Goal: Information Seeking & Learning: Learn about a topic

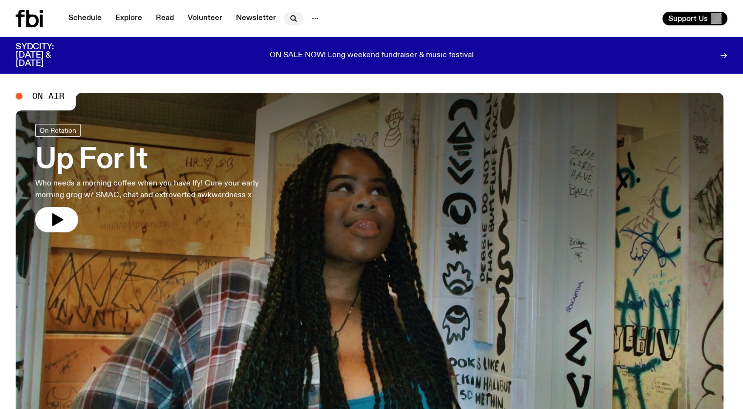
click at [291, 18] on icon "button" at bounding box center [294, 19] width 12 height 12
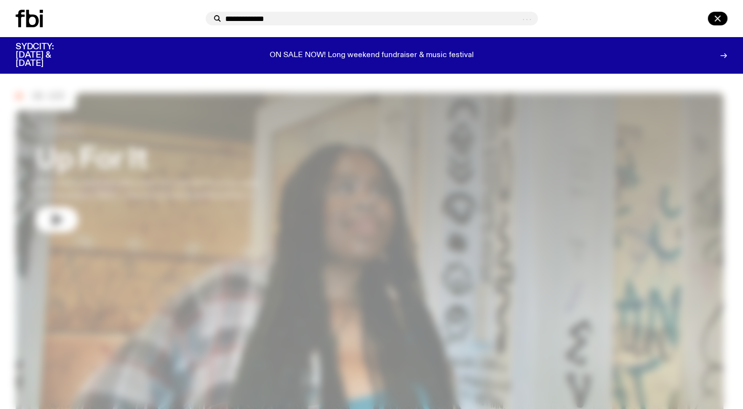
type input "**********"
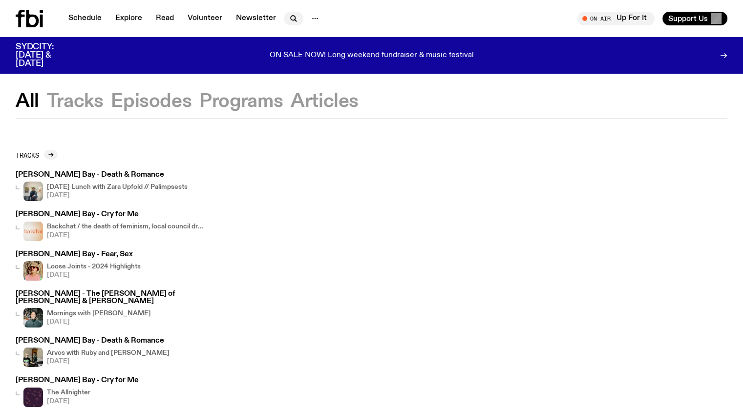
click at [291, 20] on icon "button" at bounding box center [293, 18] width 4 height 4
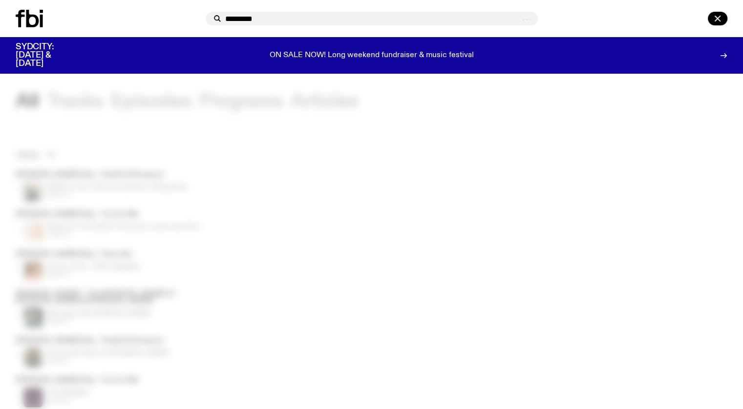
type input "*********"
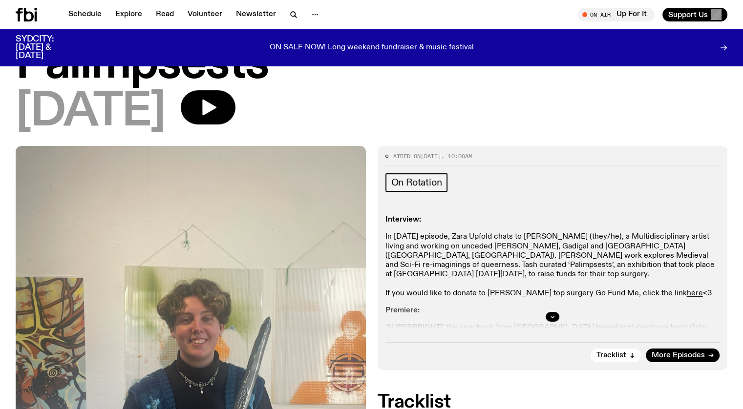
scroll to position [94, 0]
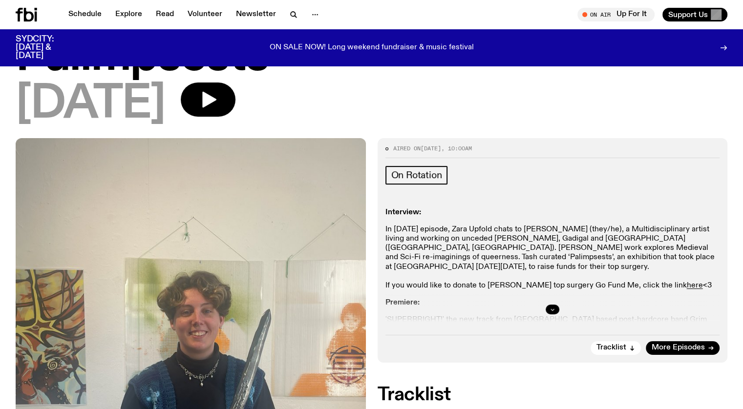
click at [547, 310] on button "button" at bounding box center [553, 310] width 14 height 10
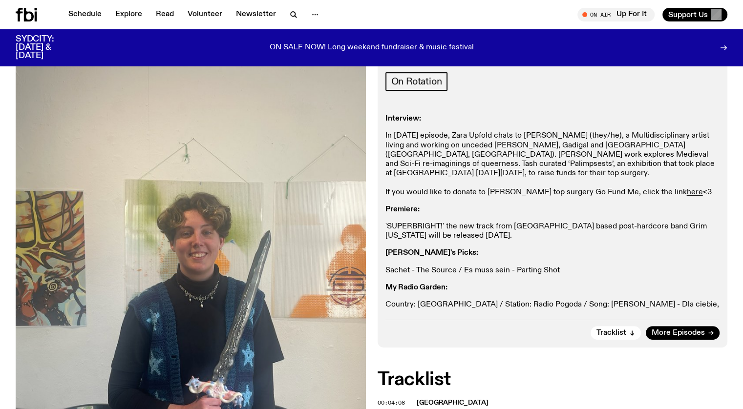
scroll to position [189, 0]
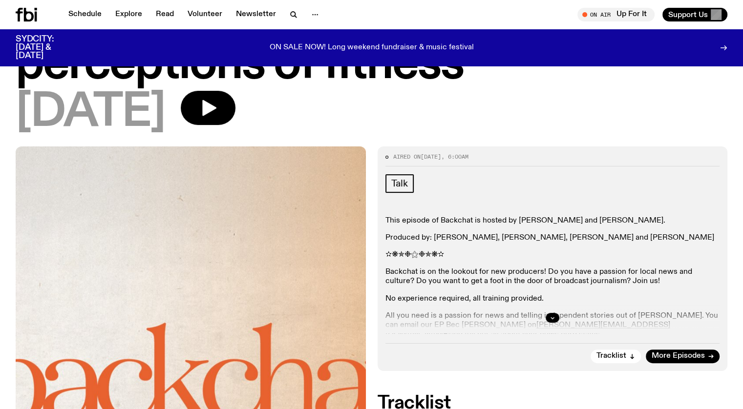
scroll to position [191, 0]
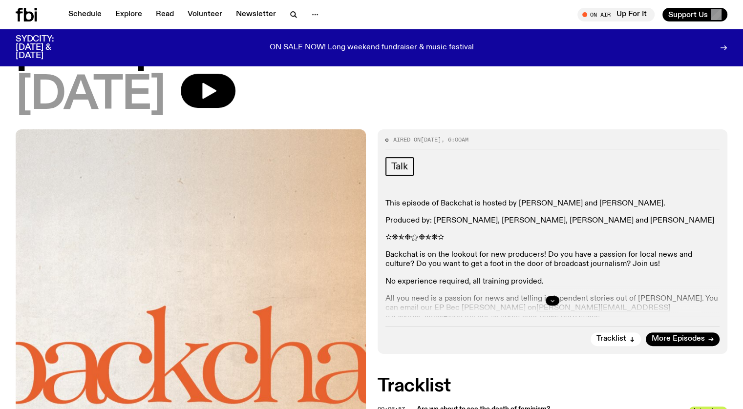
click at [552, 296] on button "button" at bounding box center [553, 301] width 14 height 10
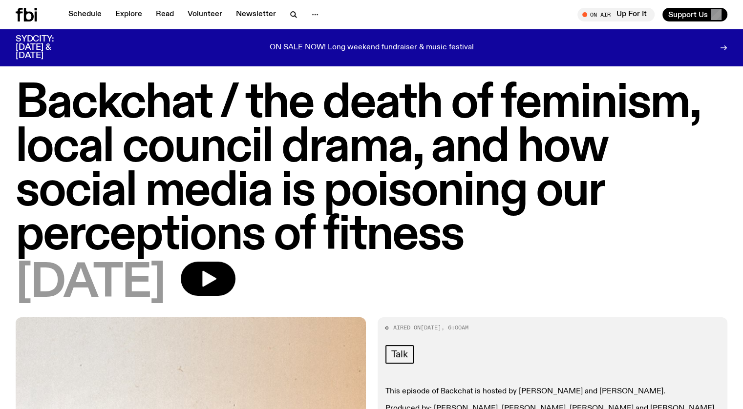
scroll to position [0, 0]
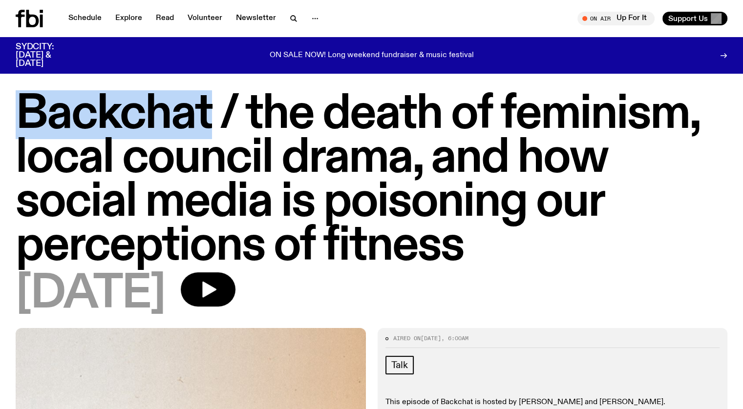
drag, startPoint x: 215, startPoint y: 109, endPoint x: 31, endPoint y: 108, distance: 184.7
click at [31, 108] on h1 "Backchat / the death of feminism, local council drama, and how social media is …" at bounding box center [372, 181] width 712 height 176
copy h1 "Backchat"
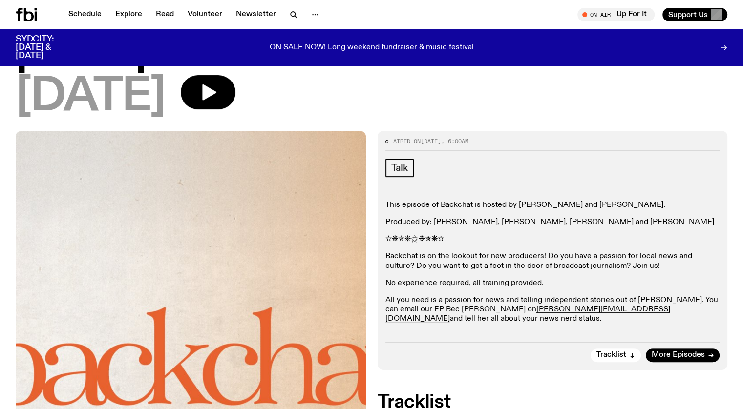
scroll to position [238, 0]
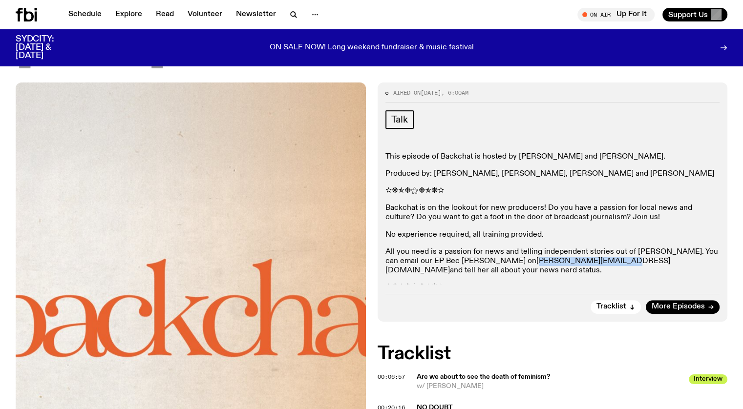
drag, startPoint x: 539, startPoint y: 263, endPoint x: 458, endPoint y: 264, distance: 81.6
click at [458, 264] on p "All you need is a passion for news and telling independent stories out of Eora.…" at bounding box center [553, 262] width 335 height 28
copy link "rebecca.c@fbiradio.com"
drag, startPoint x: 482, startPoint y: 157, endPoint x: 677, endPoint y: 171, distance: 195.5
click at [674, 169] on div "This episode of Backchat is hosted by Dani Zhang and Eva Sikes-Gerogiannis. Pro…" at bounding box center [553, 222] width 335 height 141
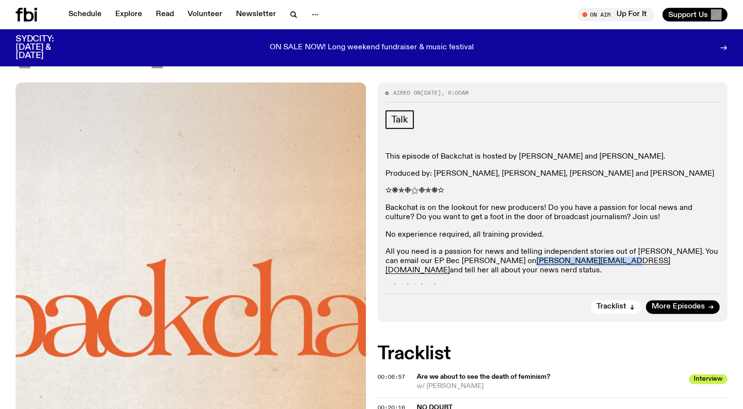
copy div "hosted by Dani Zhang and Eva Sikes-Gerogiannis. Produced by: Bec Cushway, Holly…"
click at [590, 190] on p "✫❋✯❉⚝❉✯❋✫" at bounding box center [553, 191] width 335 height 9
drag, startPoint x: 516, startPoint y: 154, endPoint x: 671, endPoint y: 175, distance: 156.9
click at [671, 175] on div "This episode of Backchat is hosted by Dani Zhang and Eva Sikes-Gerogiannis. Pro…" at bounding box center [553, 222] width 335 height 141
copy div "Dani Zhang and Eva Sikes-Gerogiannis. Produced by: Bec Cushway, Holly Payne, Ja…"
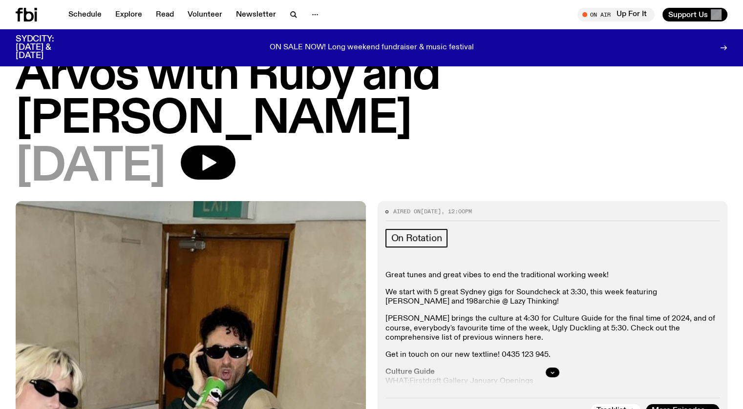
scroll to position [49, 0]
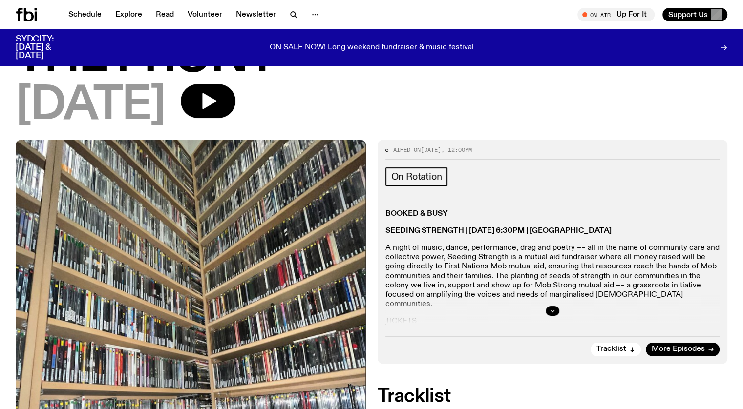
scroll to position [94, 0]
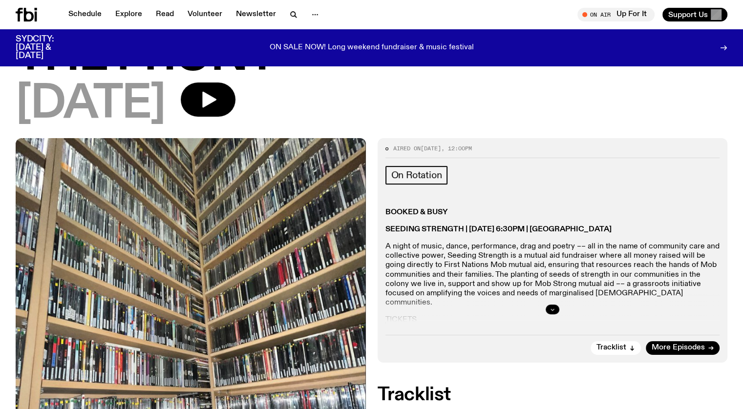
click at [552, 308] on icon "button" at bounding box center [553, 310] width 6 height 6
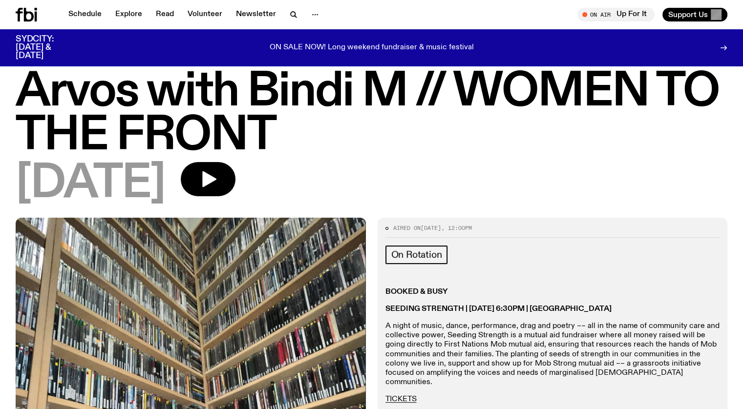
scroll to position [0, 0]
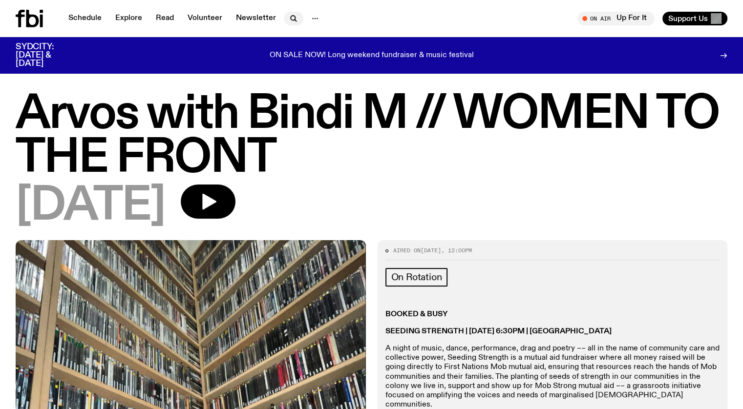
click at [293, 21] on icon "button" at bounding box center [294, 19] width 12 height 12
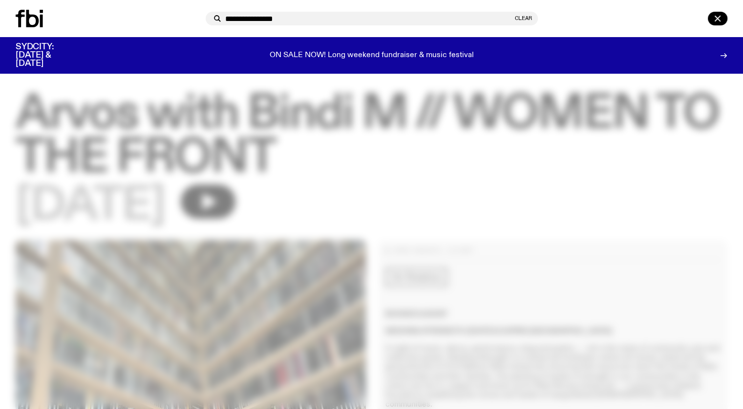
type input "**********"
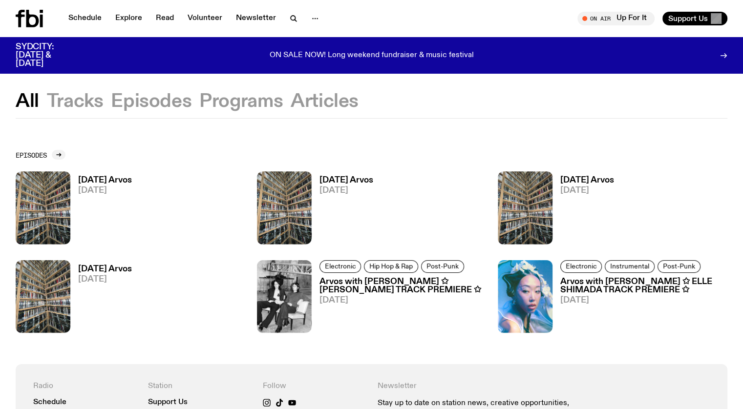
click at [258, 100] on button "Programs" at bounding box center [241, 102] width 84 height 18
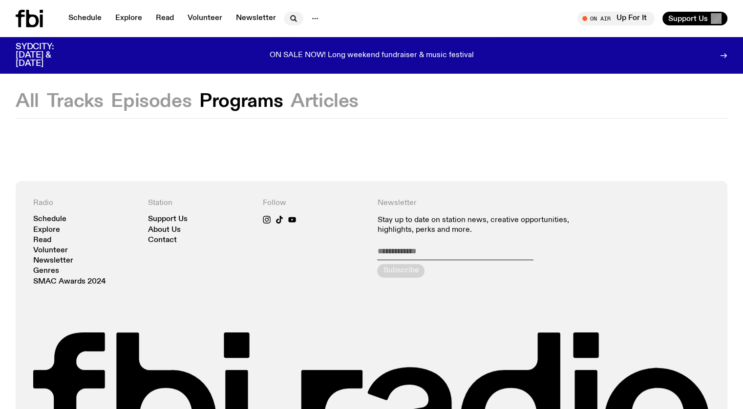
click at [292, 12] on button "button" at bounding box center [294, 19] width 20 height 14
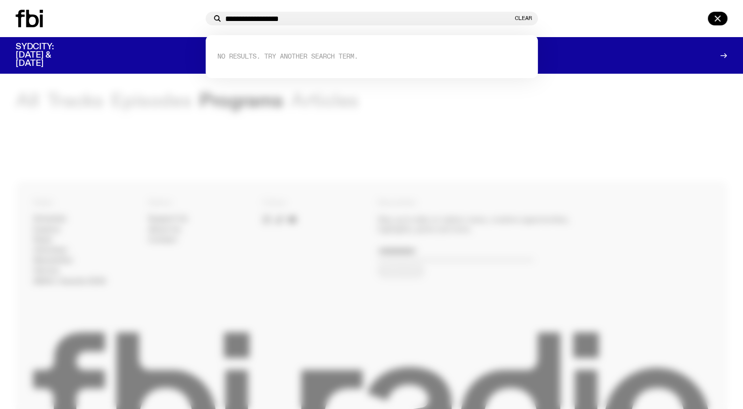
type input "**********"
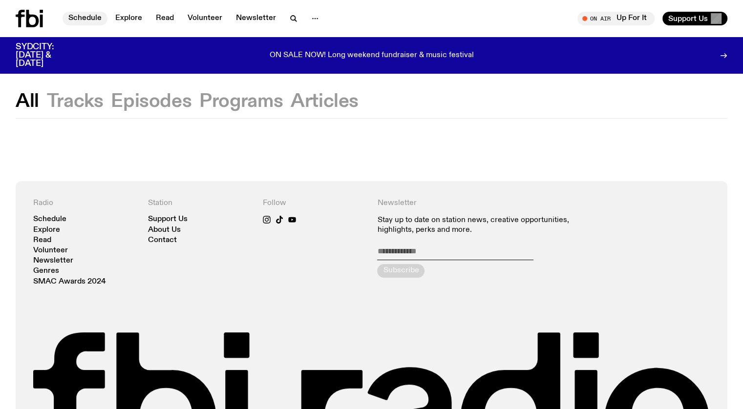
click at [77, 17] on link "Schedule" at bounding box center [85, 19] width 45 height 14
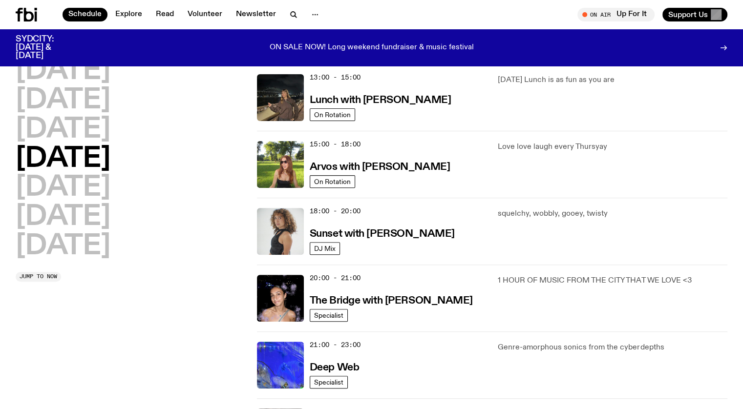
scroll to position [435, 0]
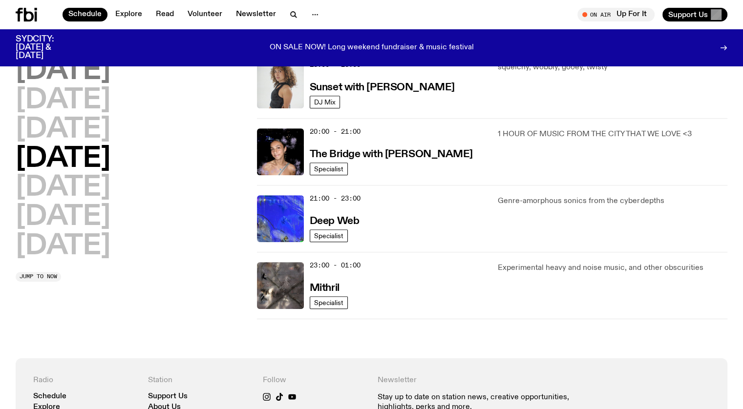
click at [74, 69] on h2 "Monday" at bounding box center [63, 71] width 95 height 27
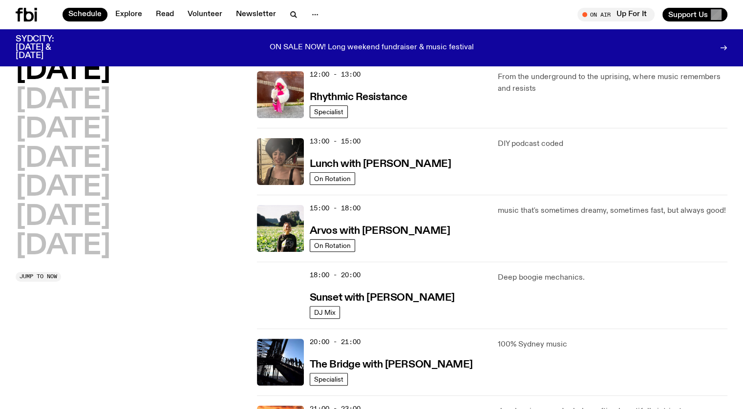
scroll to position [291, 0]
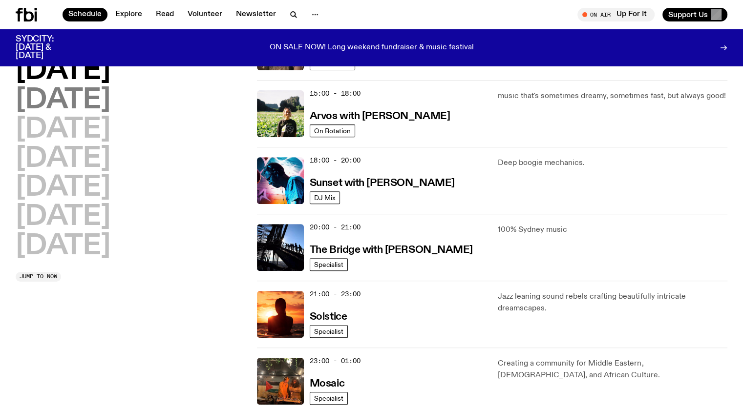
click at [85, 105] on h2 "Tuesday" at bounding box center [63, 100] width 95 height 27
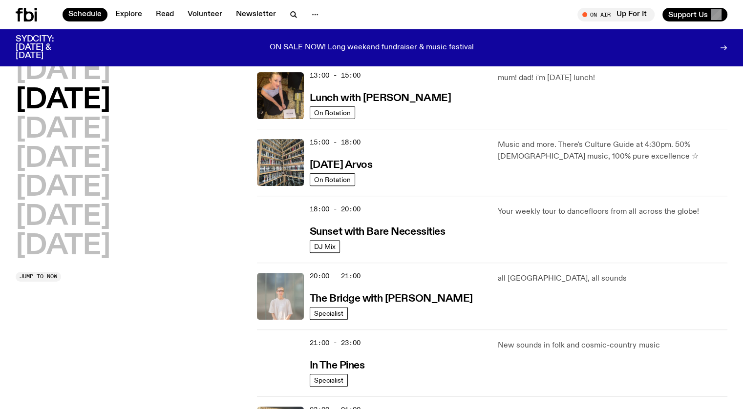
scroll to position [437, 0]
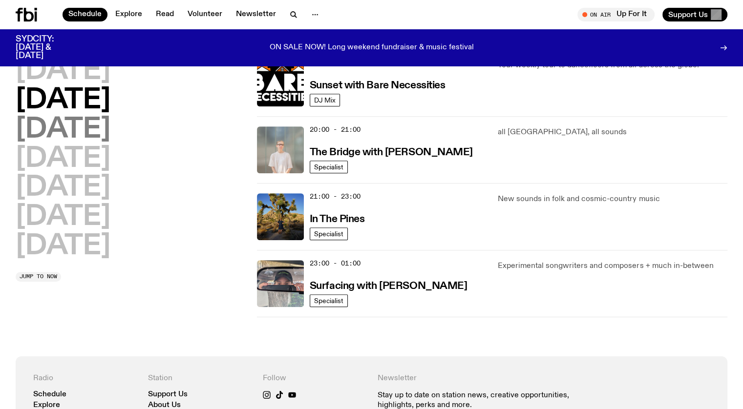
click at [110, 127] on h2 "Wednesday" at bounding box center [63, 129] width 95 height 27
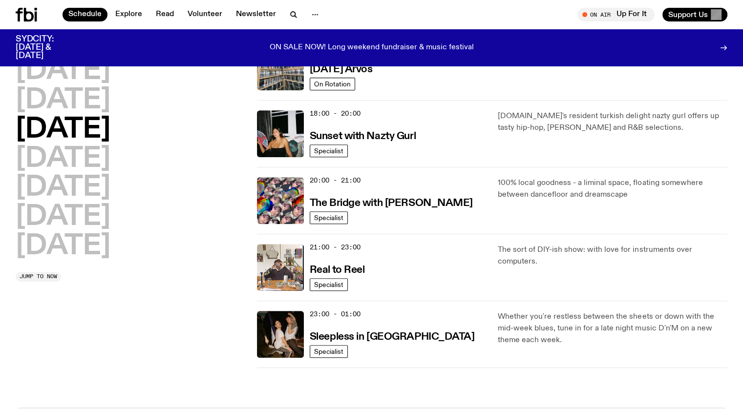
scroll to position [433, 0]
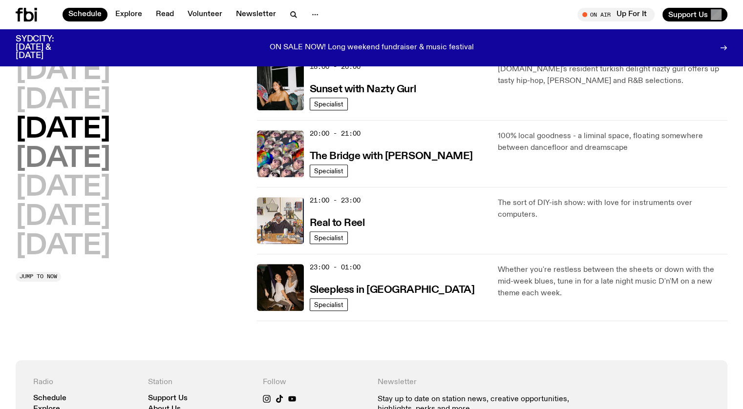
click at [110, 149] on h2 "Thursday" at bounding box center [63, 159] width 95 height 27
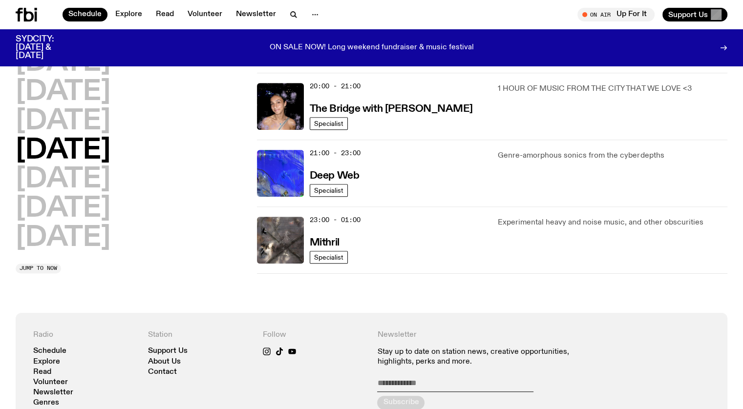
scroll to position [485, 0]
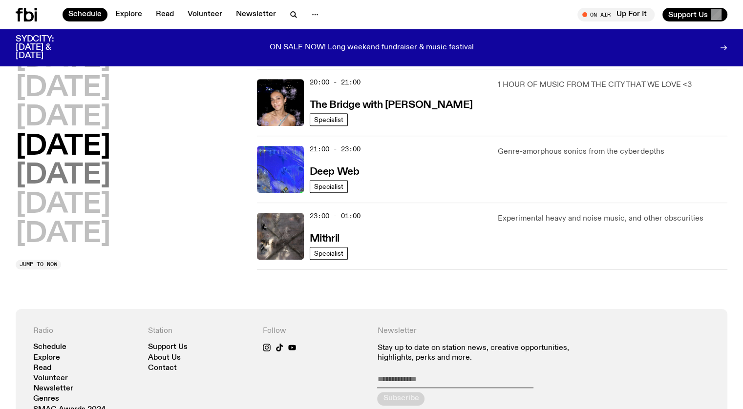
click at [70, 175] on h2 "Friday" at bounding box center [63, 176] width 95 height 27
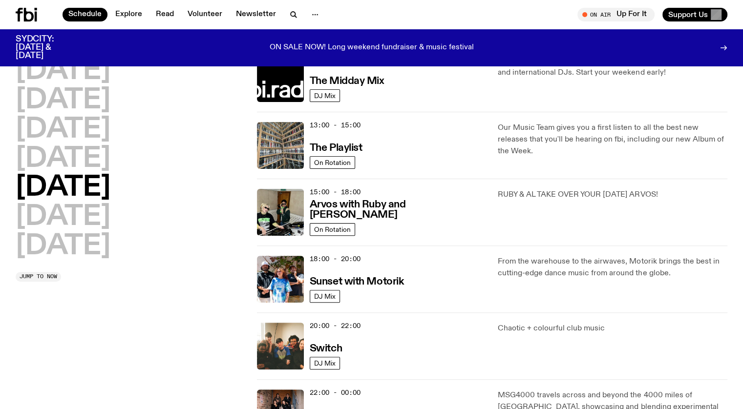
scroll to position [339, 0]
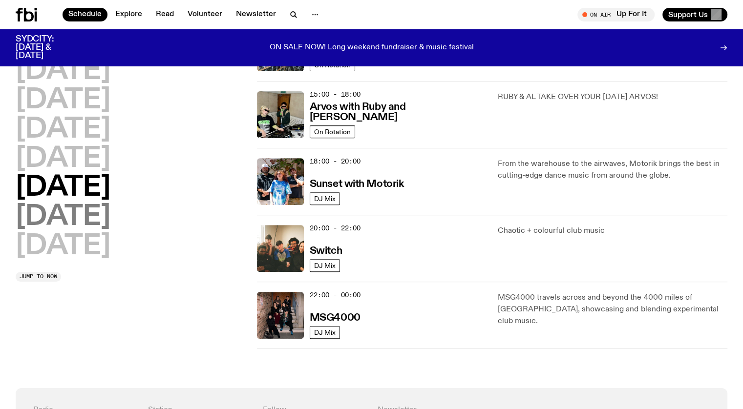
click at [93, 222] on h2 "Saturday" at bounding box center [63, 217] width 95 height 27
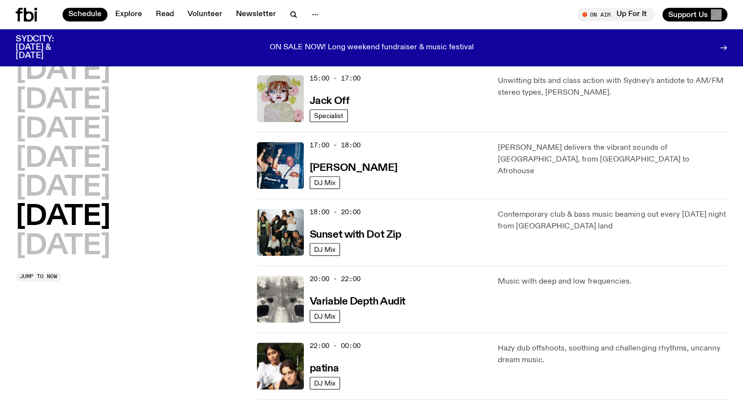
scroll to position [635, 0]
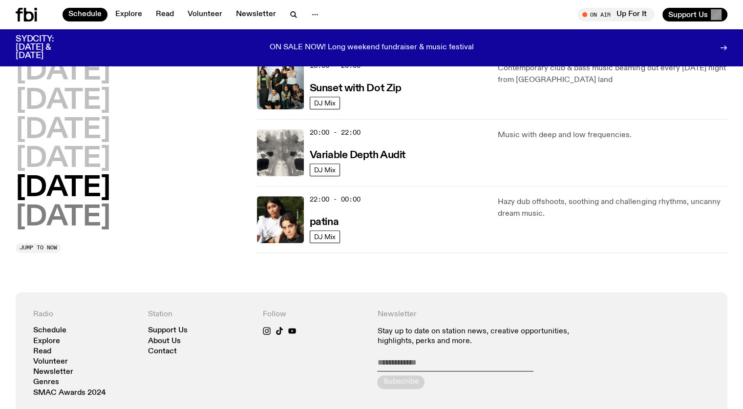
click at [89, 215] on h2 "Sunday" at bounding box center [63, 217] width 95 height 27
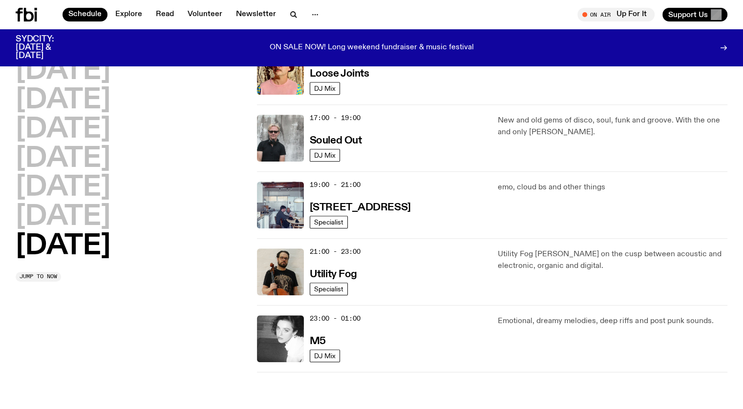
scroll to position [632, 0]
